Goal: Information Seeking & Learning: Check status

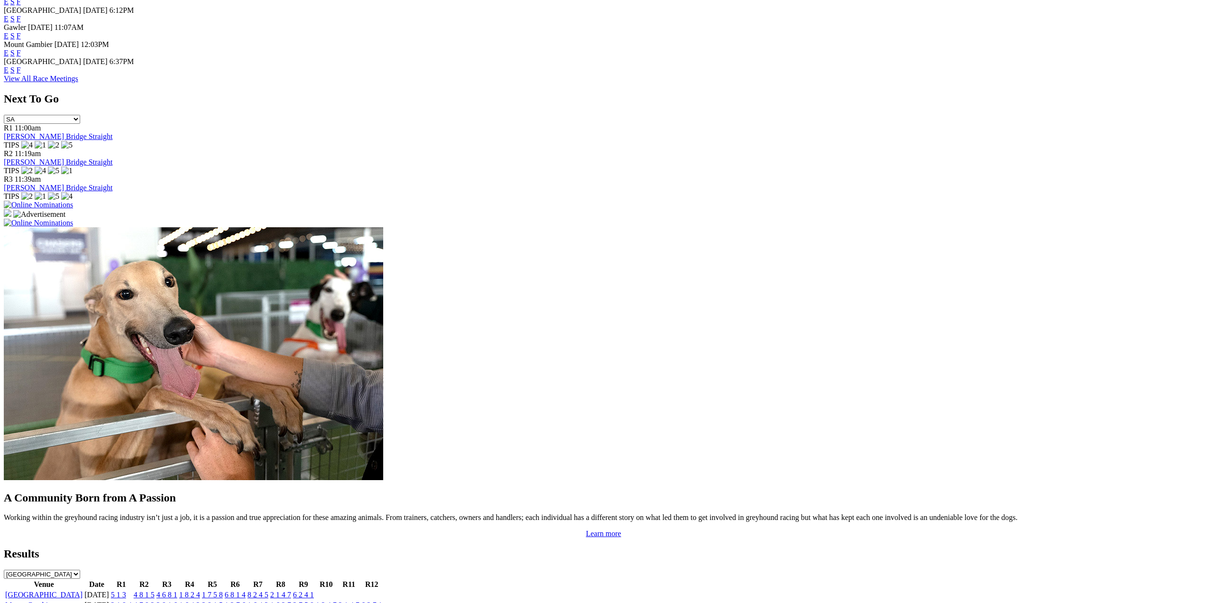
scroll to position [522, 0]
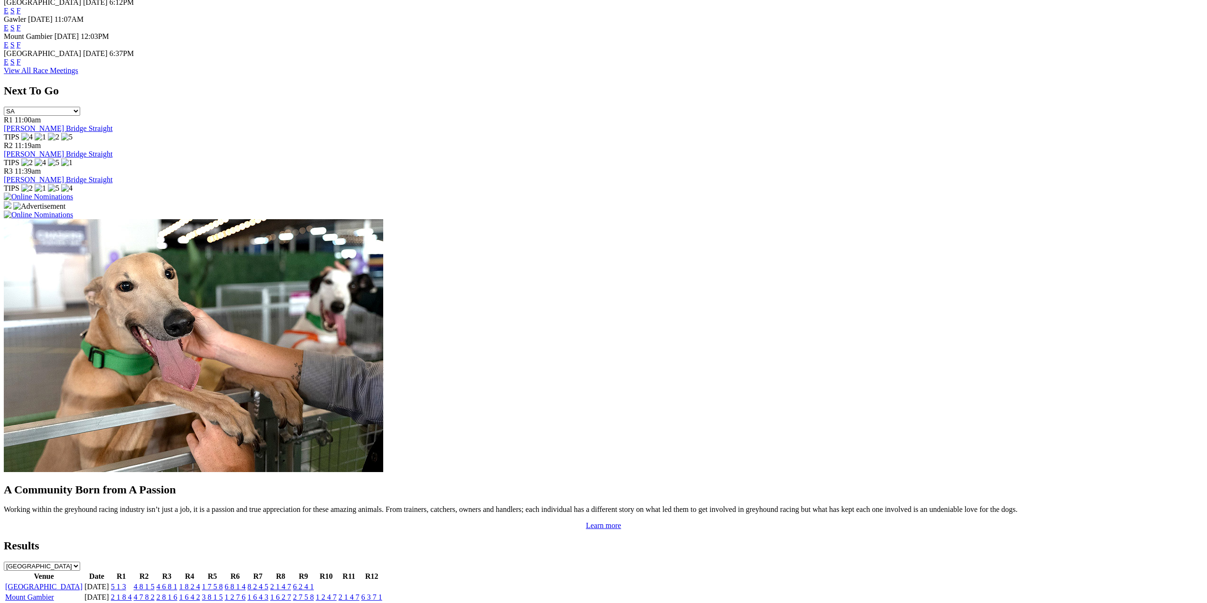
click at [126, 582] on link "5 1 3" at bounding box center [118, 586] width 15 height 8
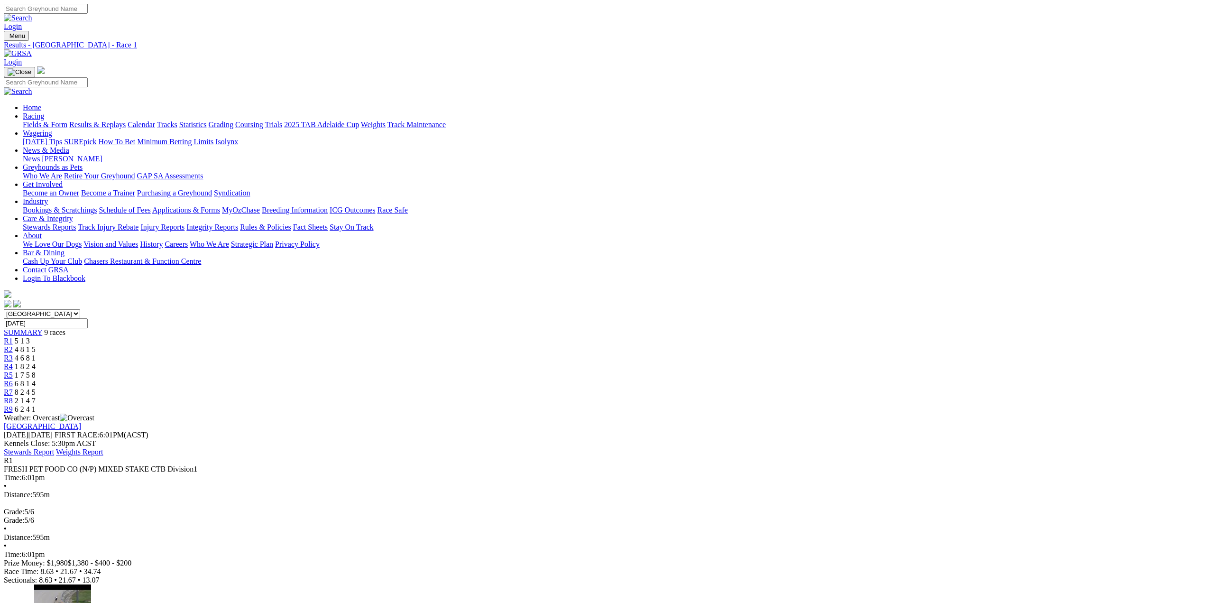
click at [13, 345] on span "R2" at bounding box center [8, 349] width 9 height 8
click at [13, 354] on span "R3" at bounding box center [8, 358] width 9 height 8
click at [13, 362] on span "R4" at bounding box center [8, 366] width 9 height 8
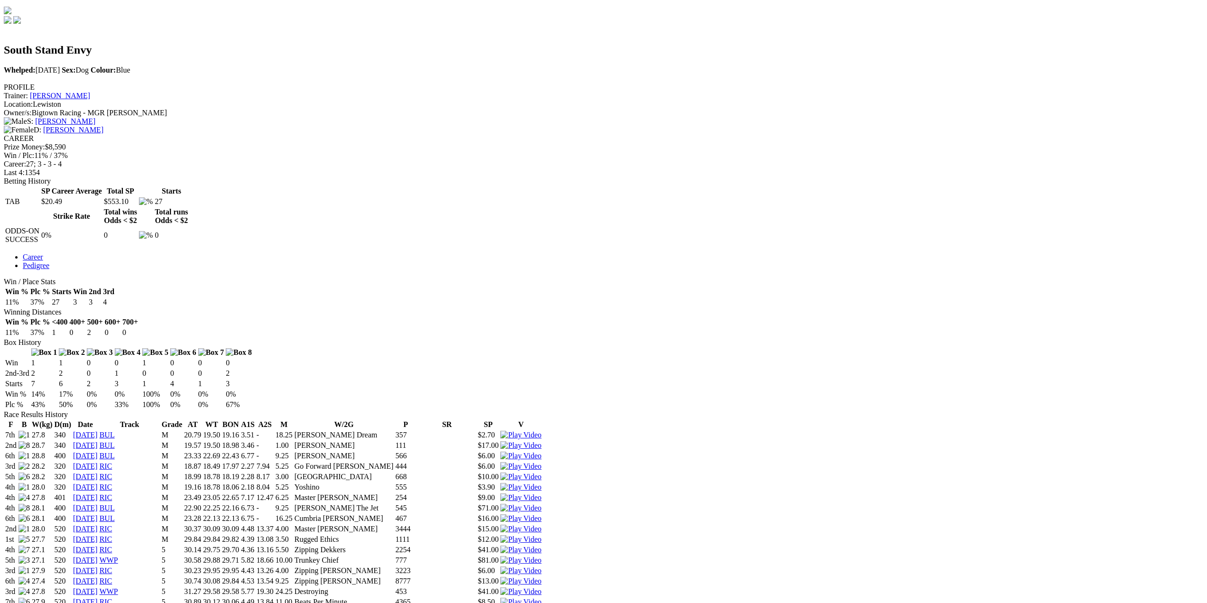
scroll to position [285, 0]
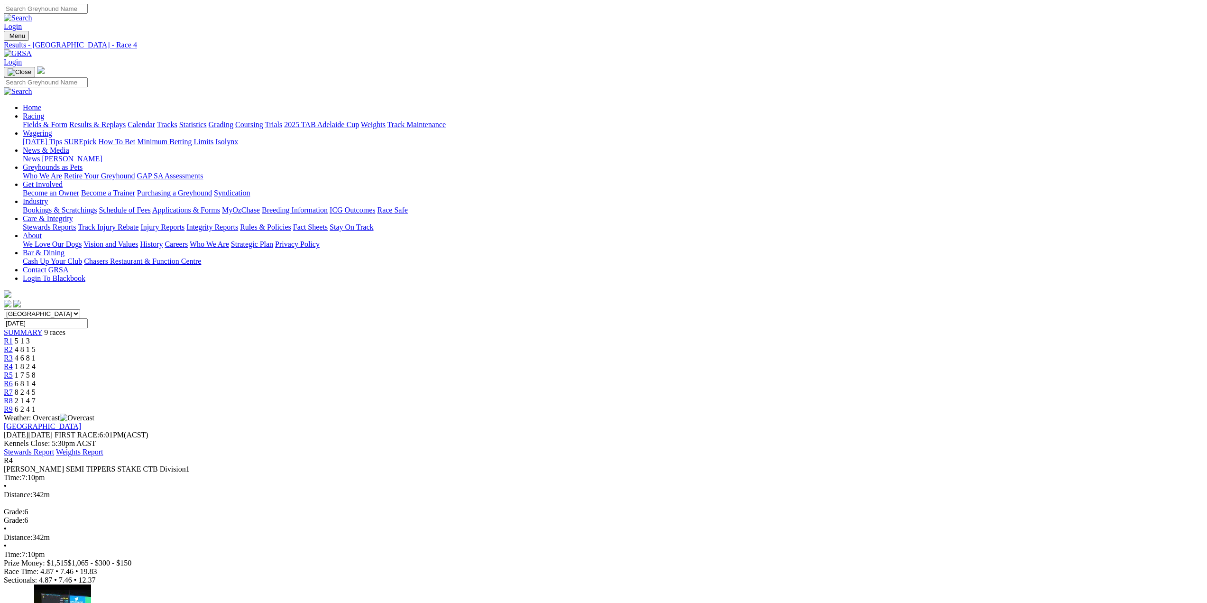
click at [13, 371] on span "R5" at bounding box center [8, 375] width 9 height 8
click at [13, 379] on span "R6" at bounding box center [8, 383] width 9 height 8
click at [13, 388] on span "R7" at bounding box center [8, 392] width 9 height 8
click at [13, 397] on span "R8" at bounding box center [8, 401] width 9 height 8
click at [13, 405] on span "R9" at bounding box center [8, 409] width 9 height 8
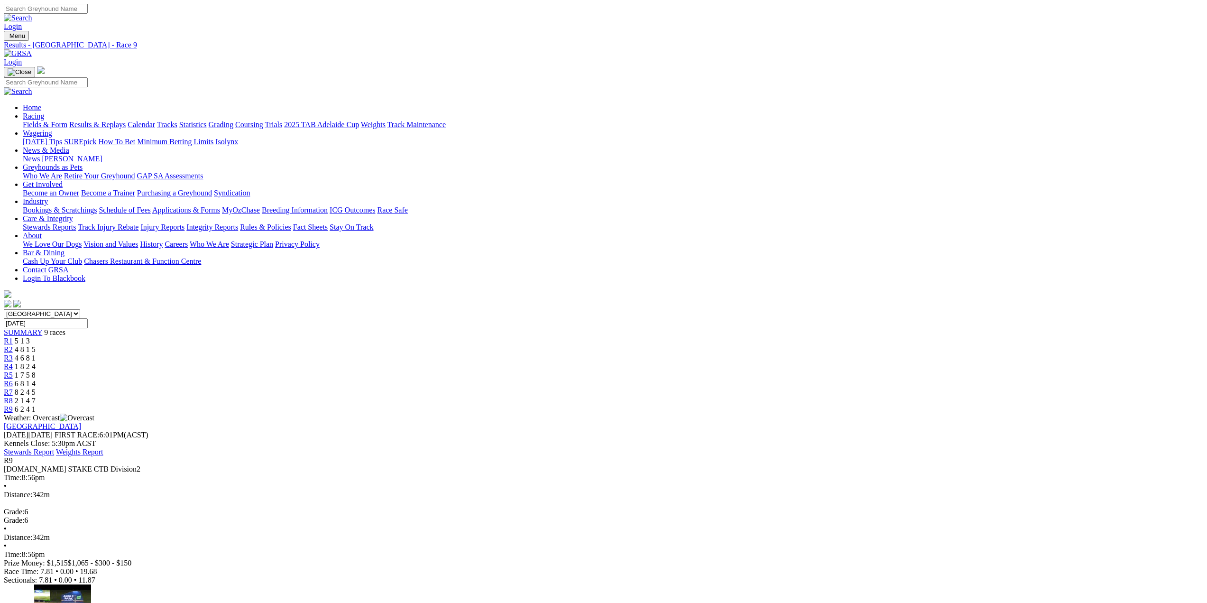
click at [255, 51] on nav "Menu Results - [GEOGRAPHIC_DATA] - Race 9 Login Home Racing Fields & Form Resul…" at bounding box center [604, 170] width 1200 height 278
click at [67, 120] on link "Fields & Form" at bounding box center [45, 124] width 45 height 8
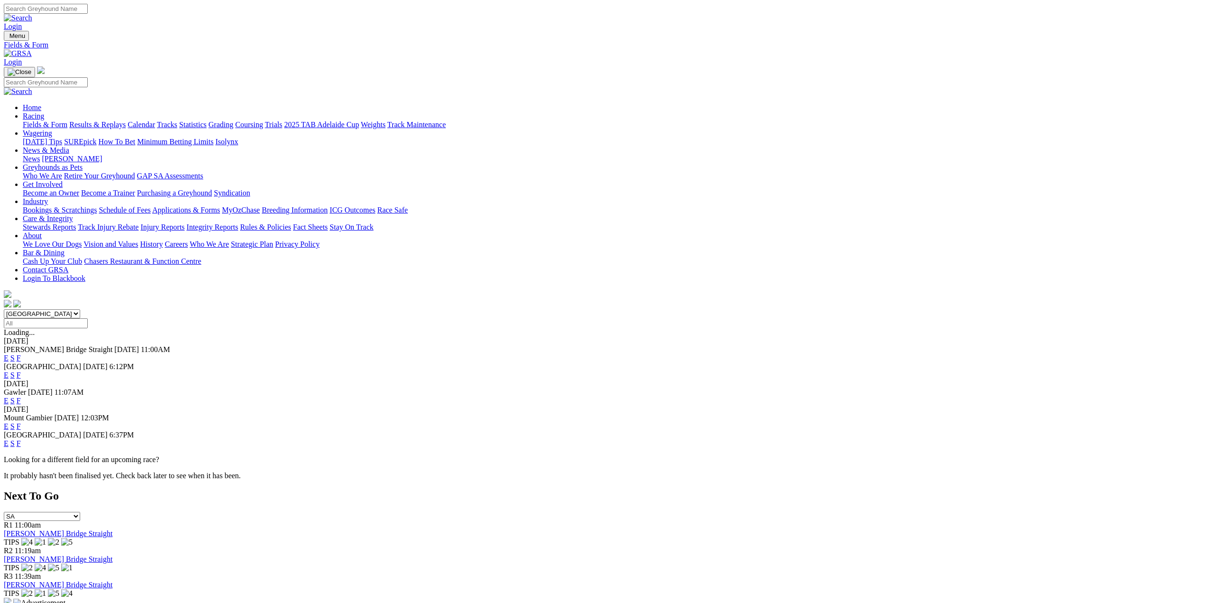
click at [21, 354] on link "F" at bounding box center [19, 358] width 4 height 8
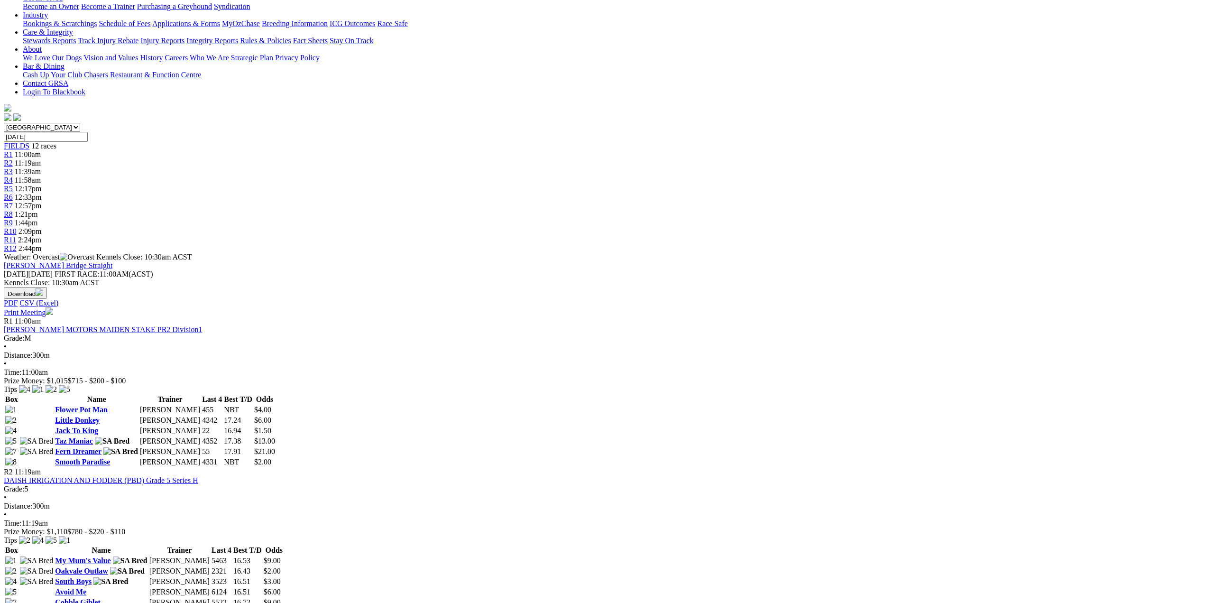
scroll to position [47, 0]
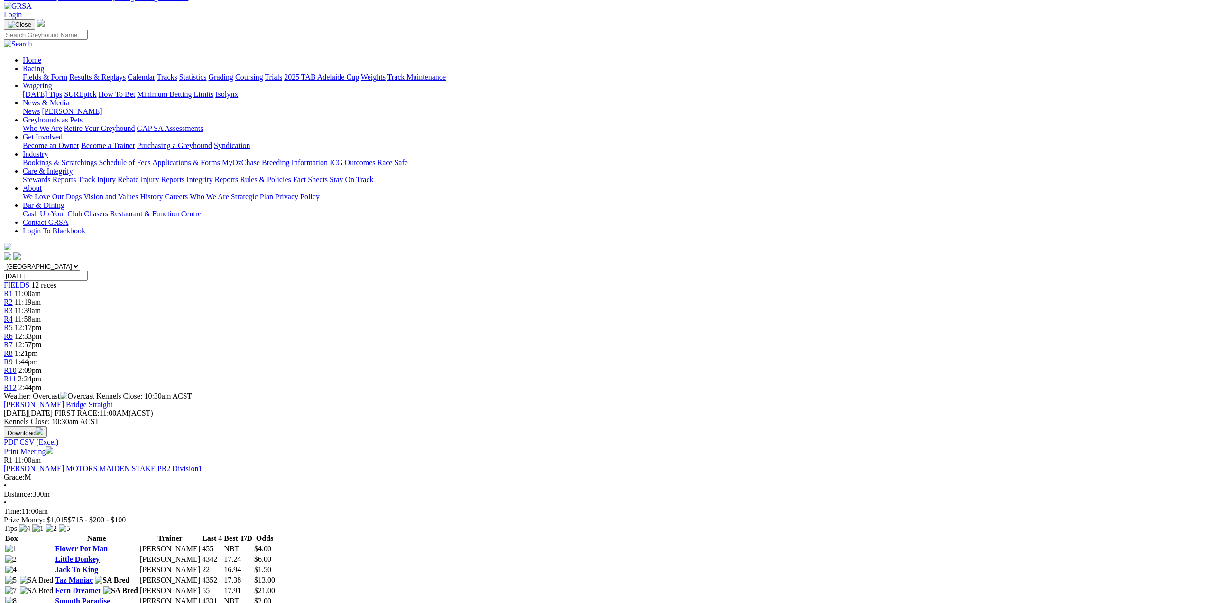
click at [359, 73] on link "2025 TAB Adelaide Cup" at bounding box center [321, 77] width 75 height 8
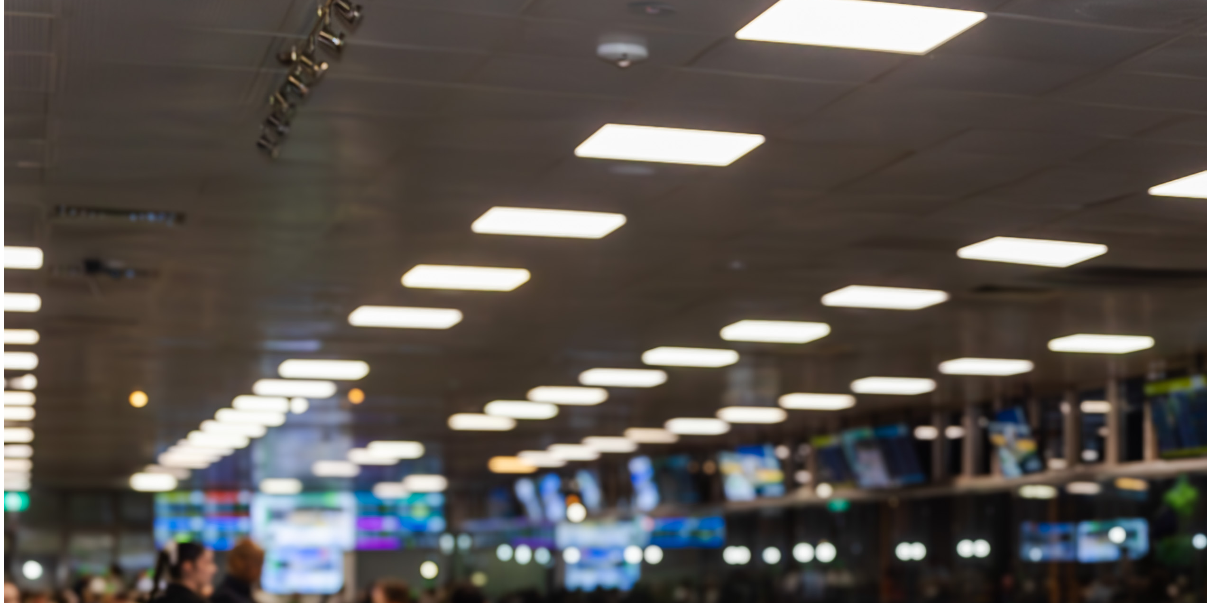
scroll to position [1049, 0]
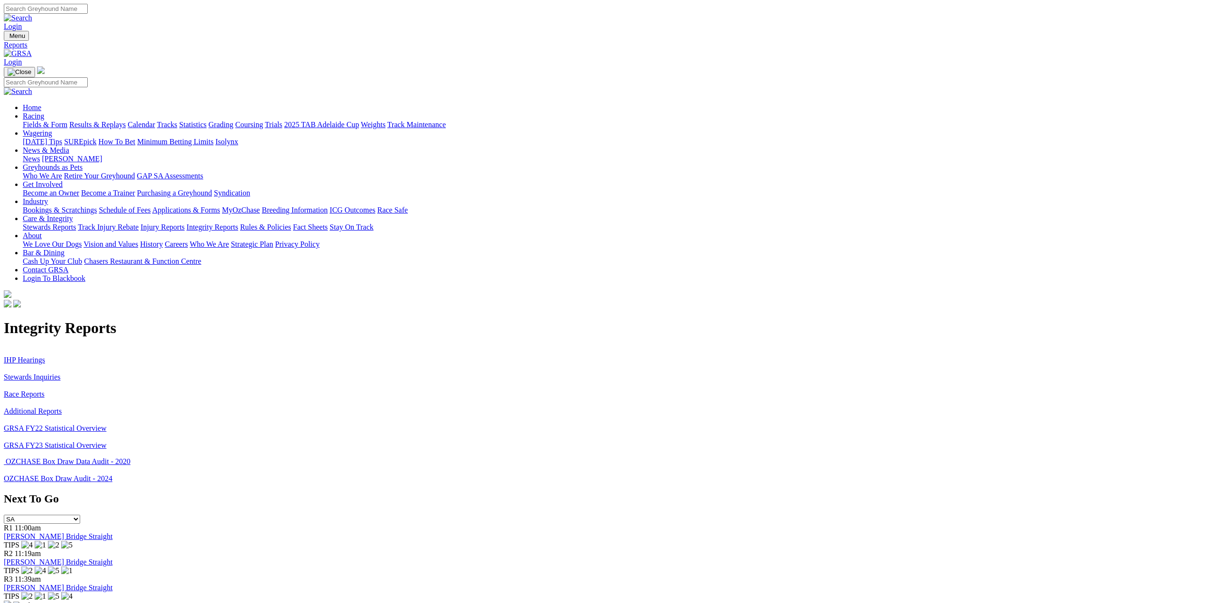
click at [61, 373] on link "Stewards Inquiries" at bounding box center [32, 377] width 57 height 8
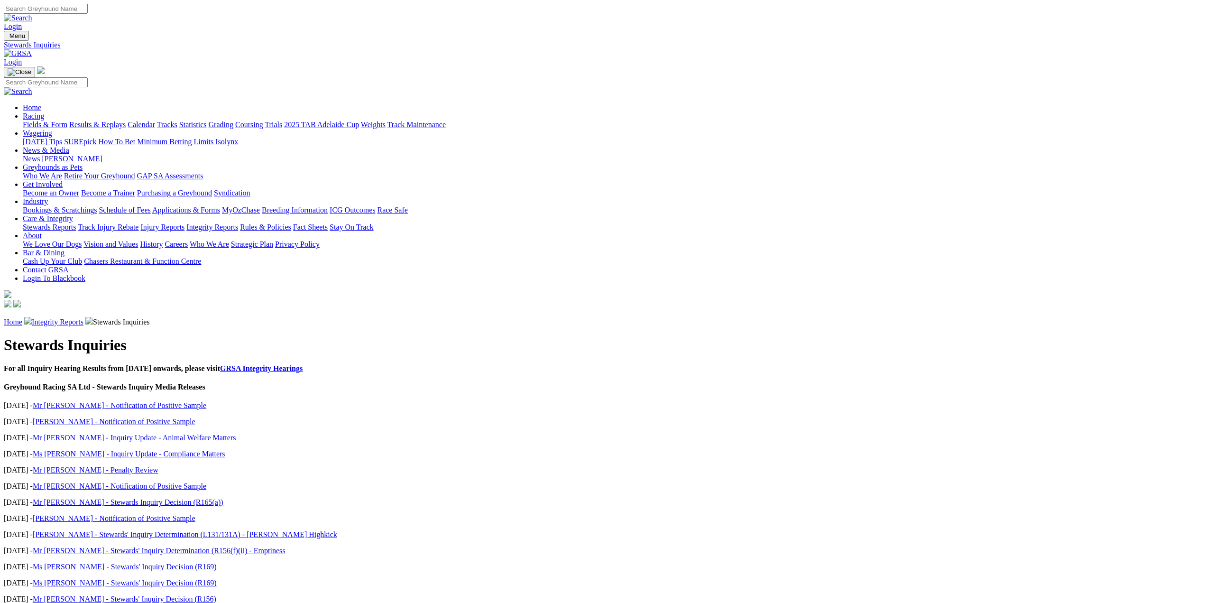
click at [236, 434] on link "Mr [PERSON_NAME] - Inquiry Update - Animal Welfare Matters" at bounding box center [134, 438] width 203 height 8
click at [225, 450] on link "Ms [PERSON_NAME] - Inquiry Update - Compliance Matters" at bounding box center [129, 454] width 193 height 8
click at [206, 401] on link "Mr [PERSON_NAME] - Notification of Positive Sample" at bounding box center [120, 405] width 174 height 8
click at [195, 417] on link "[PERSON_NAME] - Notification of Positive Sample" at bounding box center [114, 421] width 163 height 8
click at [158, 466] on link "Mr [PERSON_NAME] - Penalty Review" at bounding box center [96, 470] width 126 height 8
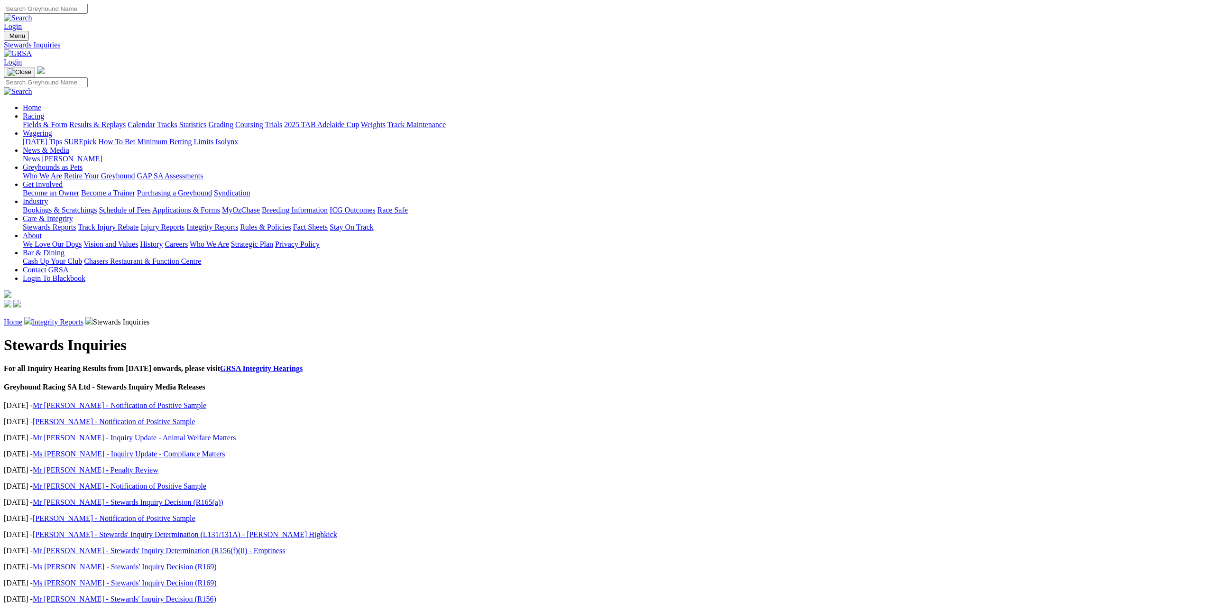
click at [206, 482] on link "Mr [PERSON_NAME] - Notification of Positive Sample" at bounding box center [120, 486] width 174 height 8
